Goal: Task Accomplishment & Management: Use online tool/utility

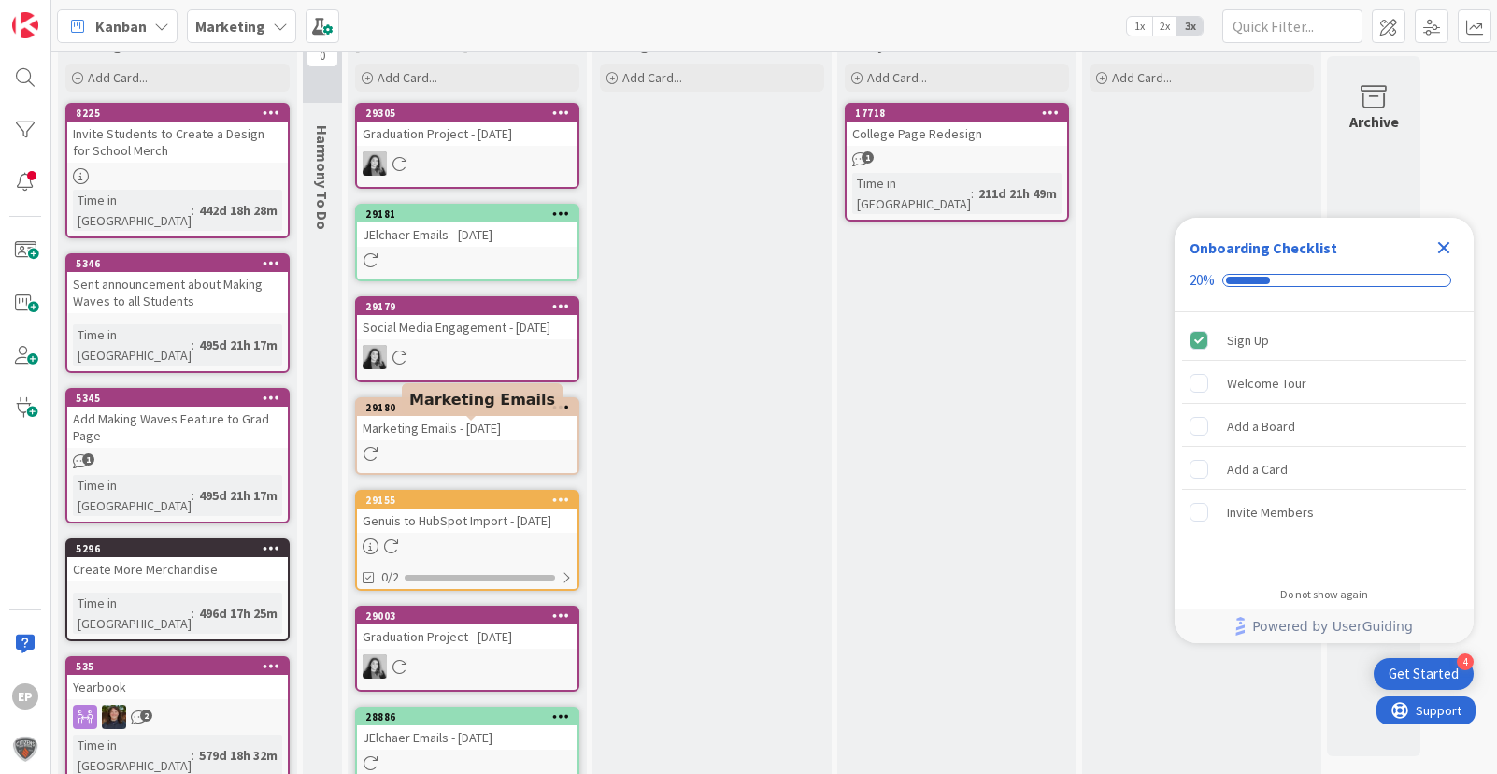
scroll to position [58, 0]
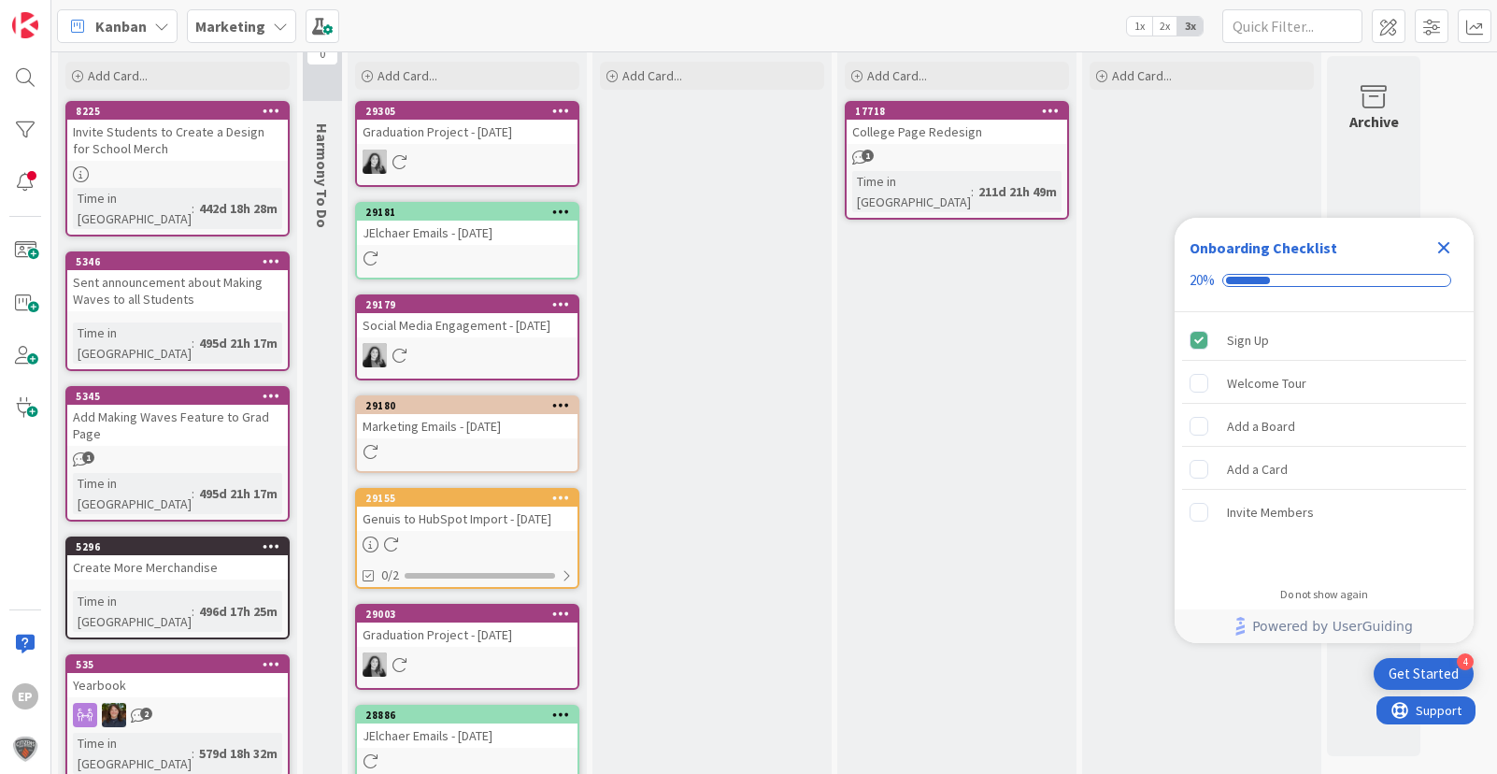
click at [489, 366] on div at bounding box center [467, 355] width 221 height 24
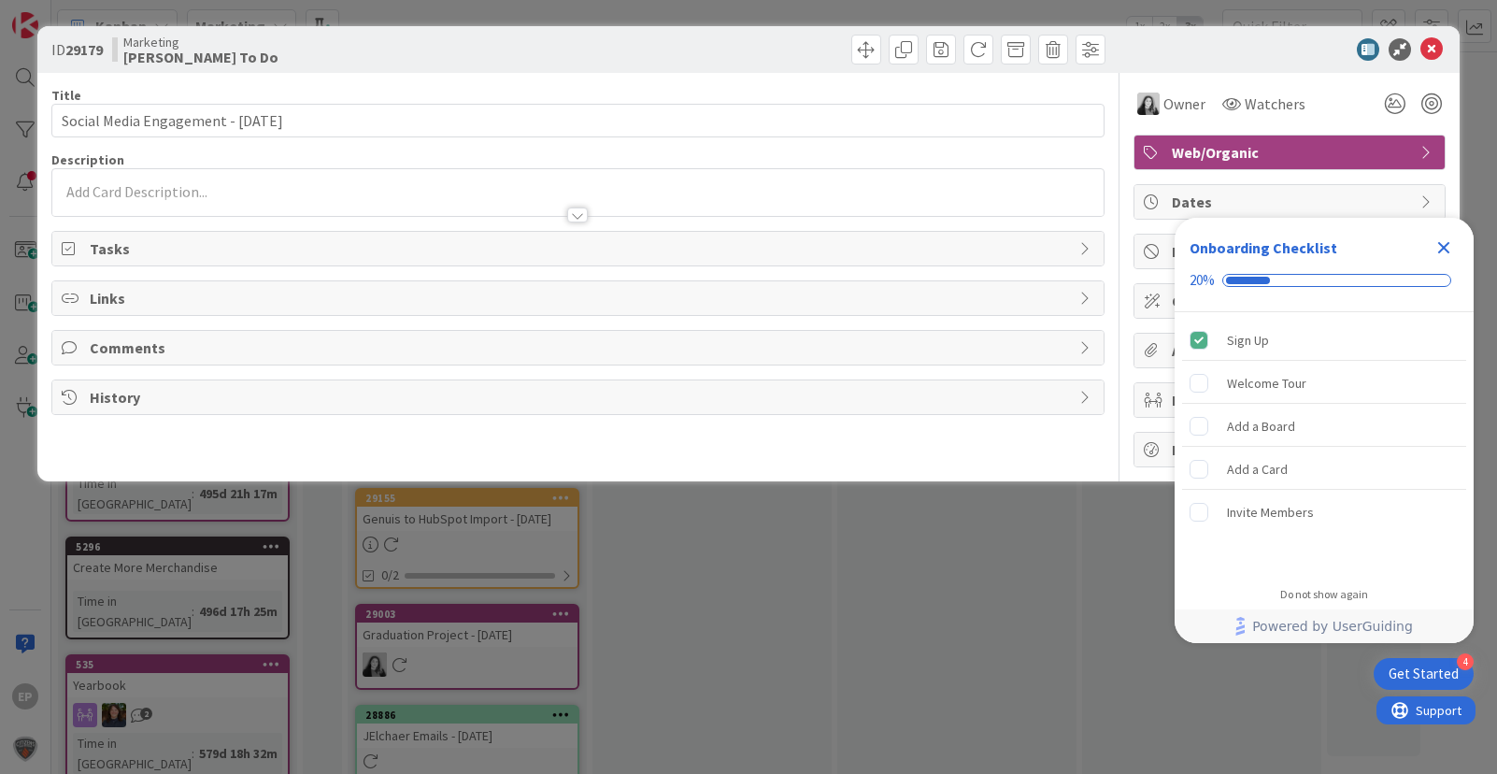
click at [1440, 248] on icon "Close Checklist" at bounding box center [1444, 247] width 22 height 22
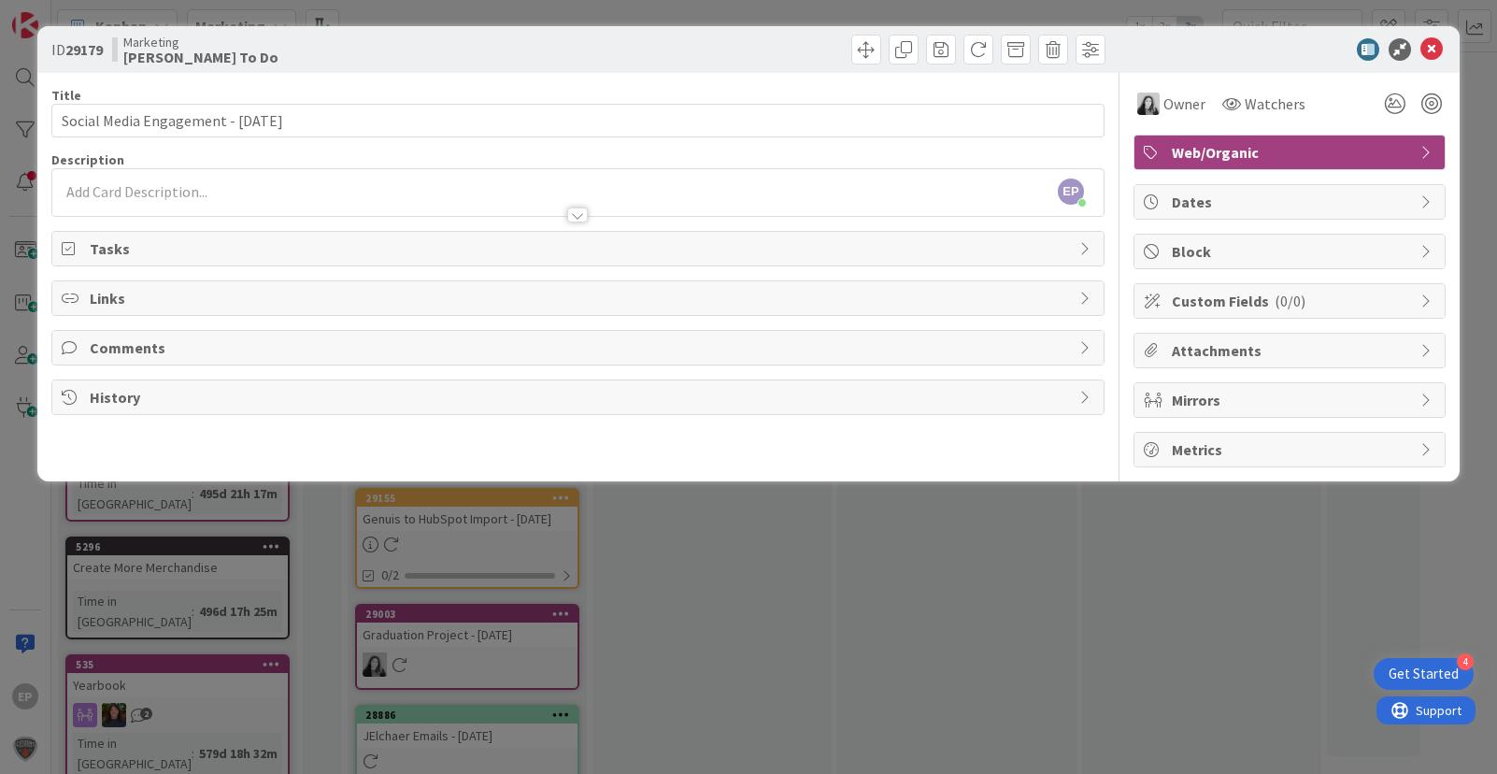
click at [103, 244] on span "Tasks" at bounding box center [580, 248] width 980 height 22
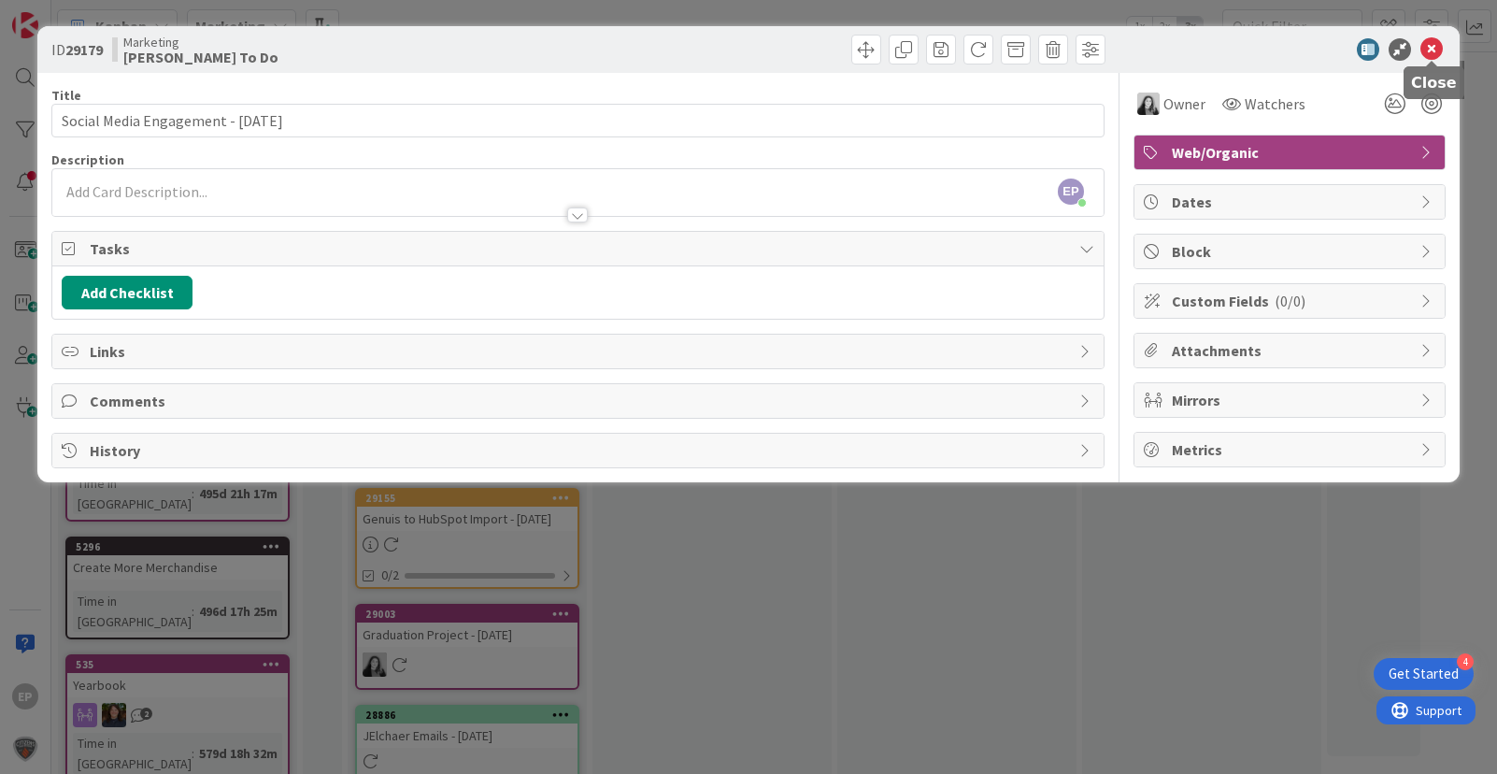
click at [1436, 51] on icon at bounding box center [1432, 49] width 22 height 22
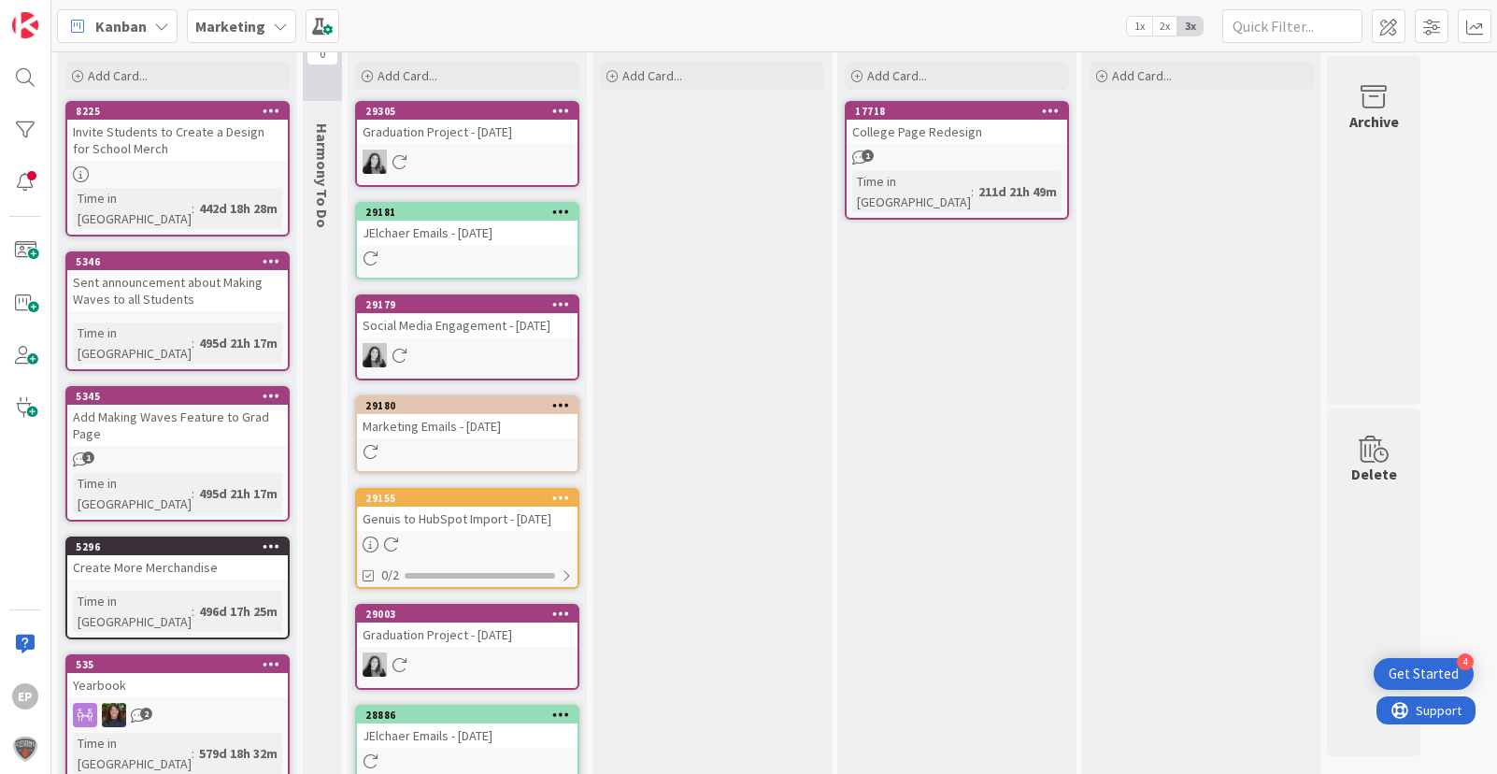
click at [518, 460] on div at bounding box center [467, 452] width 221 height 16
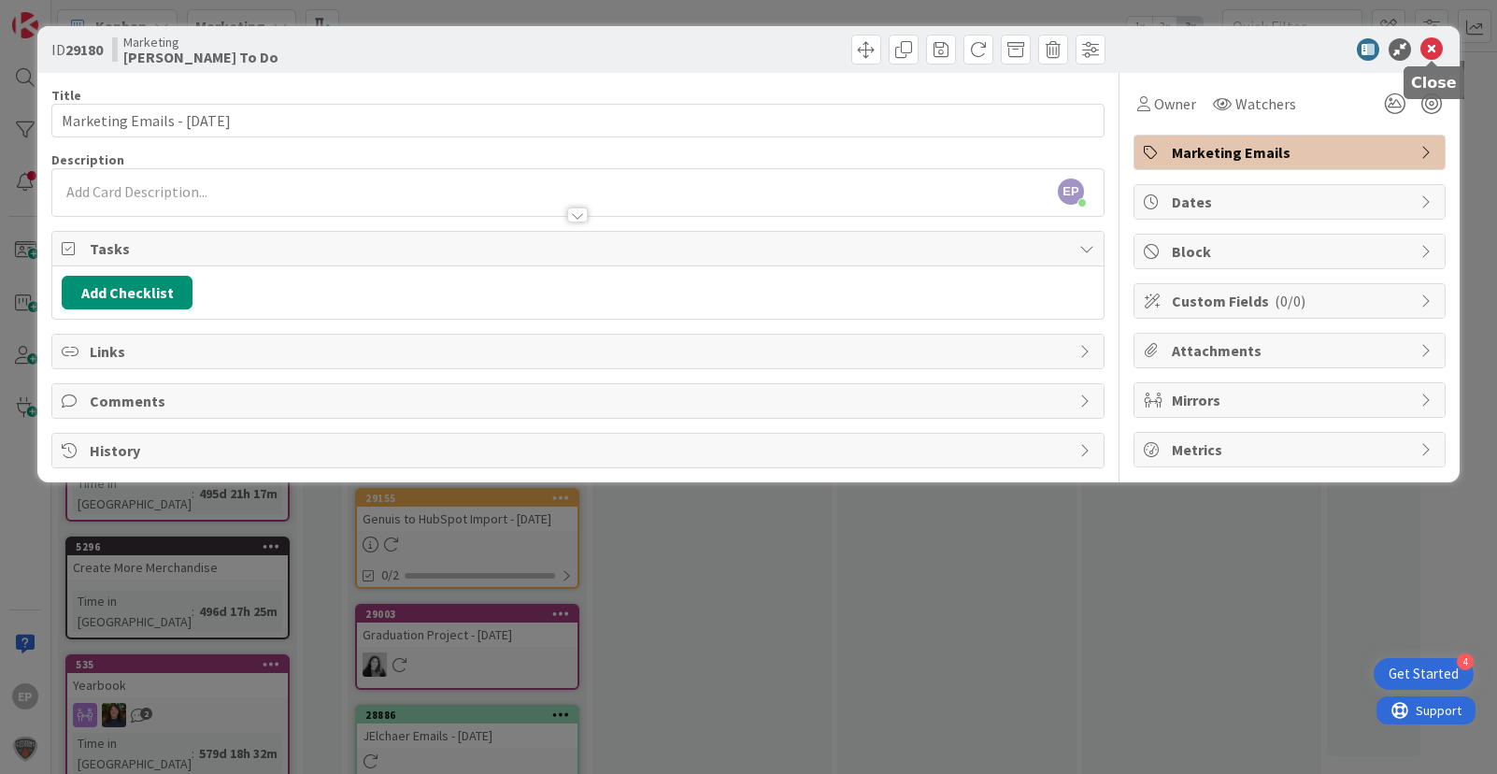
click at [1437, 51] on icon at bounding box center [1432, 49] width 22 height 22
